Goal: Transaction & Acquisition: Download file/media

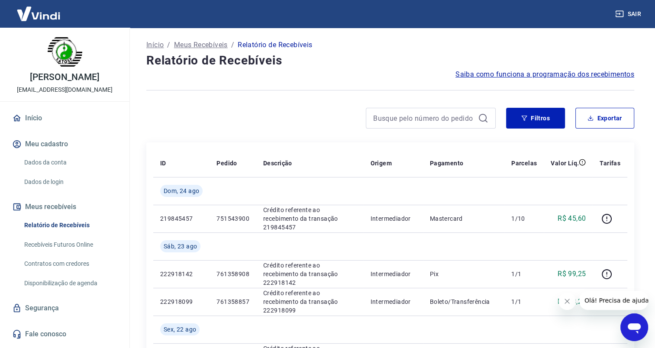
click at [572, 302] on button "Fechar mensagem da empresa" at bounding box center [567, 301] width 17 height 17
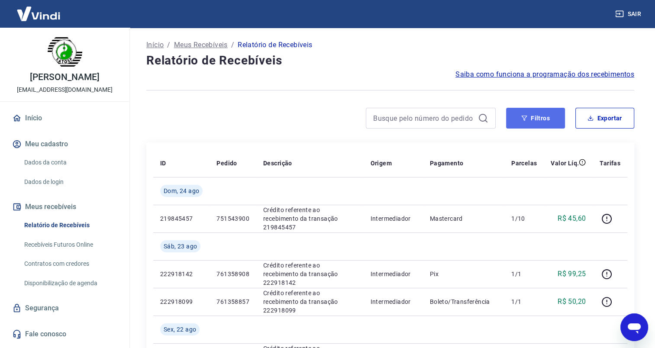
click at [520, 111] on button "Filtros" at bounding box center [535, 118] width 59 height 21
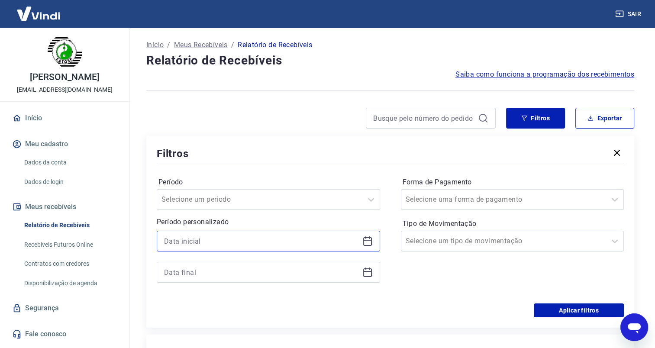
click at [210, 240] on input at bounding box center [261, 241] width 195 height 13
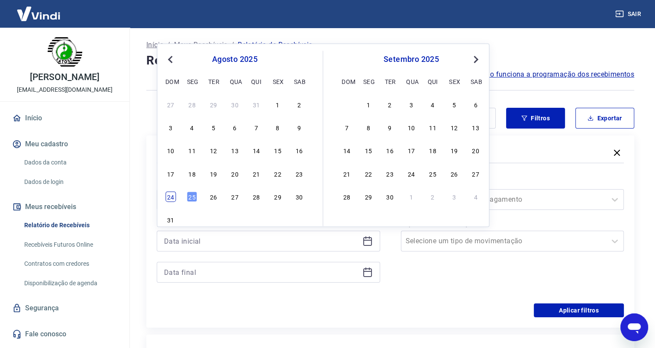
click at [171, 198] on div "24" at bounding box center [170, 196] width 10 height 10
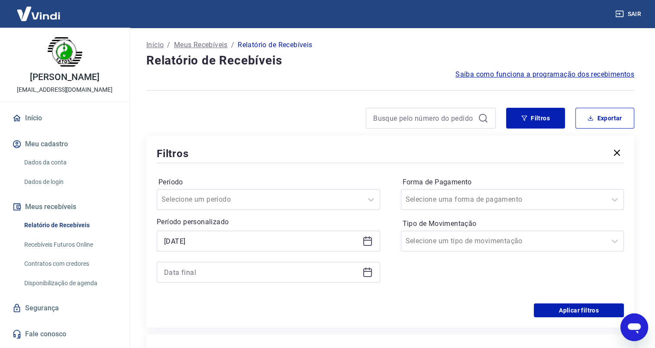
type input "[DATE]"
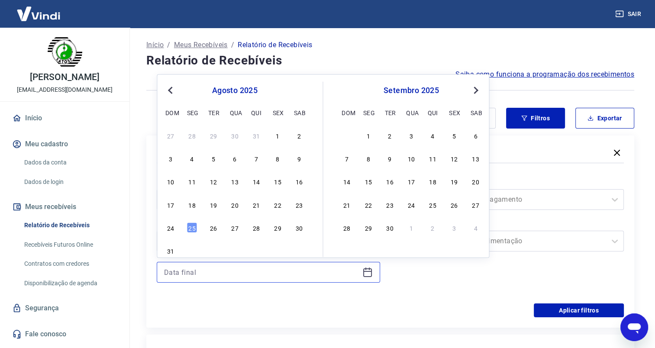
click at [194, 272] on input at bounding box center [261, 272] width 195 height 13
click at [169, 229] on div "24" at bounding box center [170, 228] width 10 height 10
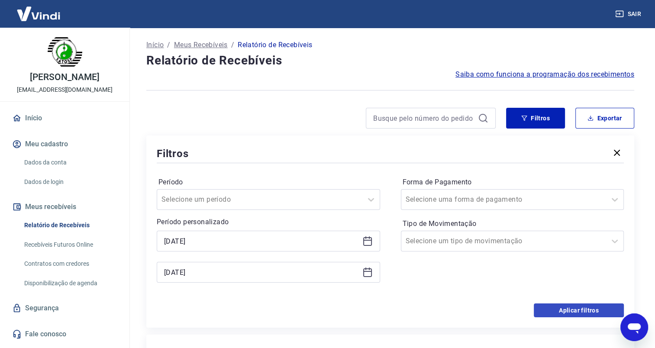
type input "[DATE]"
click at [581, 311] on button "Aplicar filtros" at bounding box center [579, 311] width 90 height 14
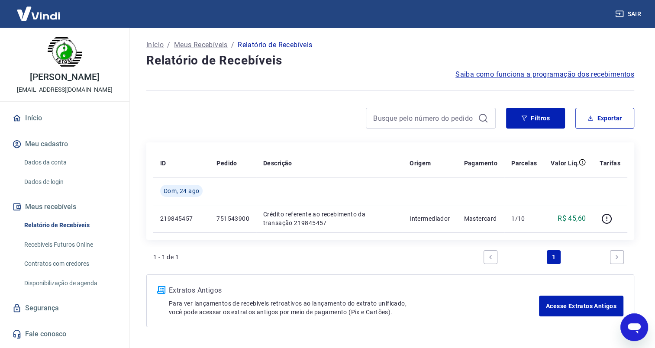
scroll to position [26, 0]
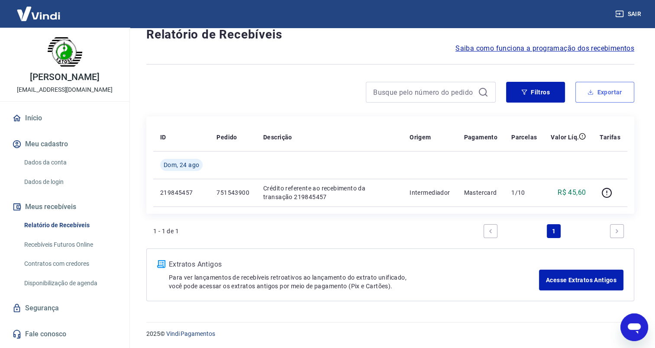
click at [597, 97] on button "Exportar" at bounding box center [605, 92] width 59 height 21
type input "[DATE]"
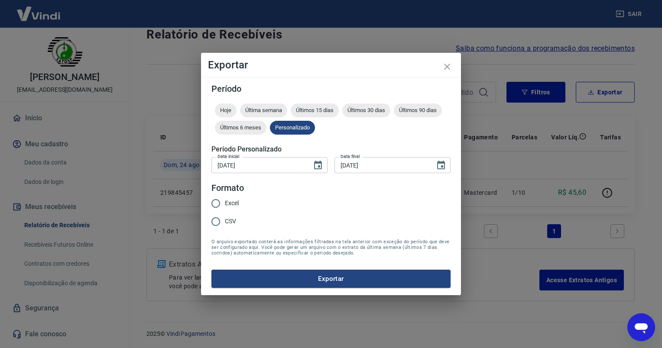
click at [218, 204] on input "Excel" at bounding box center [216, 203] width 18 height 18
radio input "true"
click at [320, 277] on button "Exportar" at bounding box center [330, 279] width 239 height 18
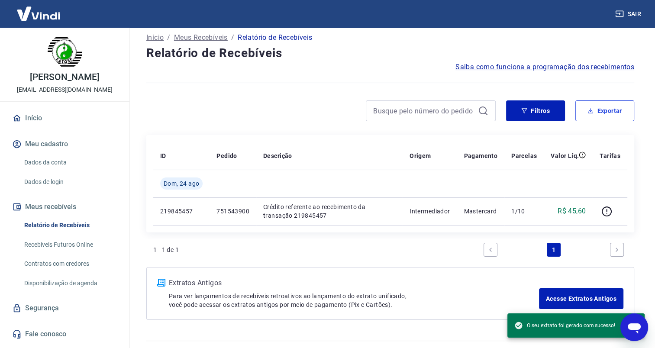
scroll to position [0, 0]
